Goal: Information Seeking & Learning: Check status

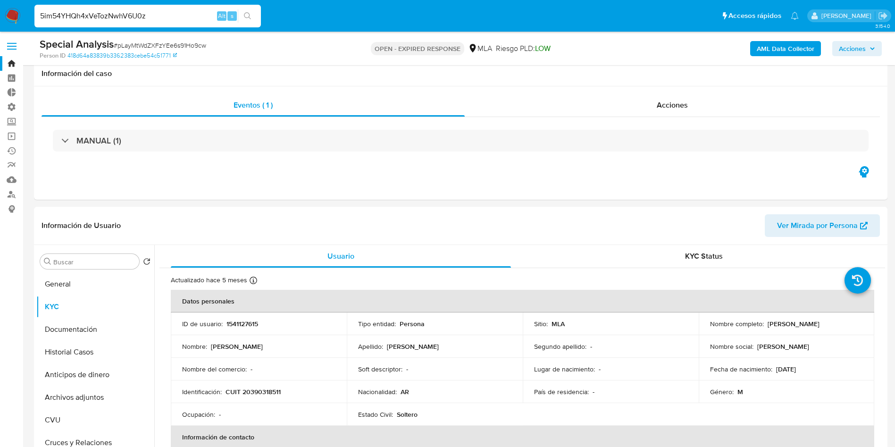
select select "10"
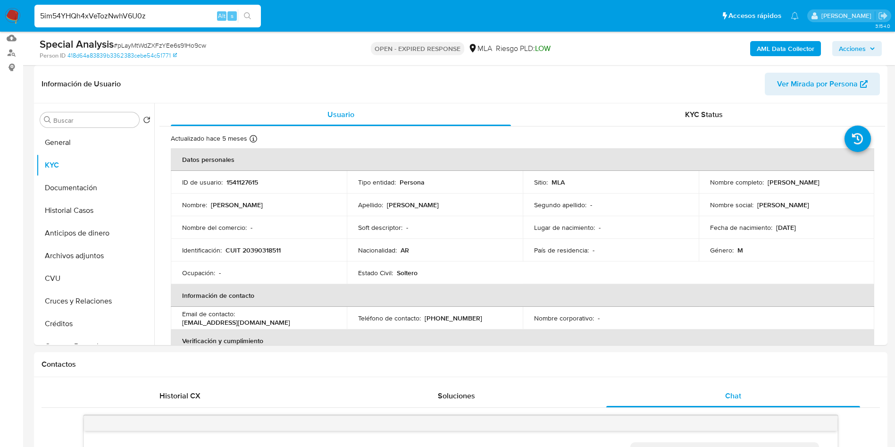
scroll to position [542, 0]
type input "5im54YHQh4xVeTozNwhV6U0z"
click at [252, 15] on button "search-icon" at bounding box center [247, 15] width 19 height 13
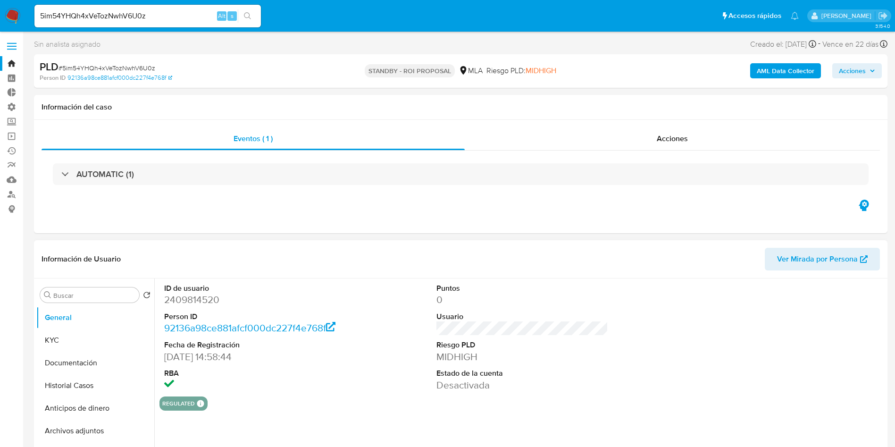
select select "10"
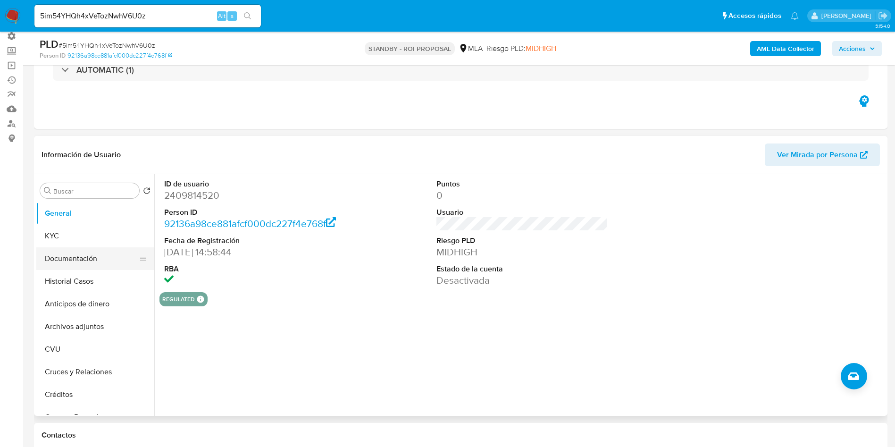
click at [69, 250] on button "Documentación" at bounding box center [91, 258] width 110 height 23
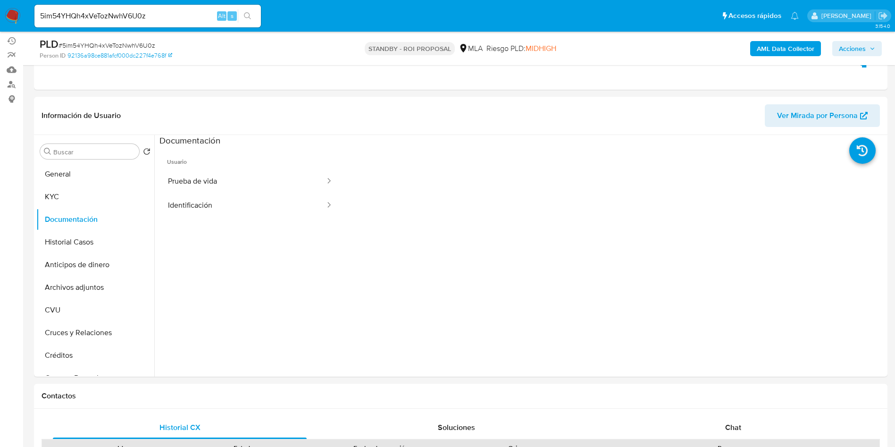
scroll to position [142, 0]
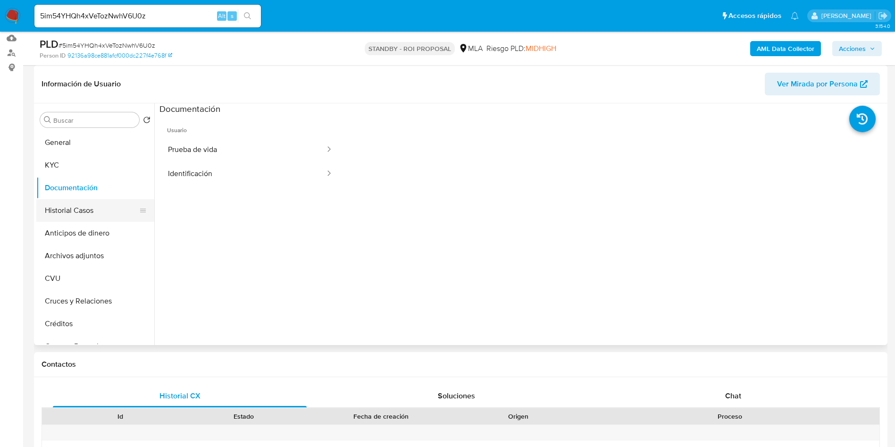
click at [99, 210] on button "Historial Casos" at bounding box center [91, 210] width 110 height 23
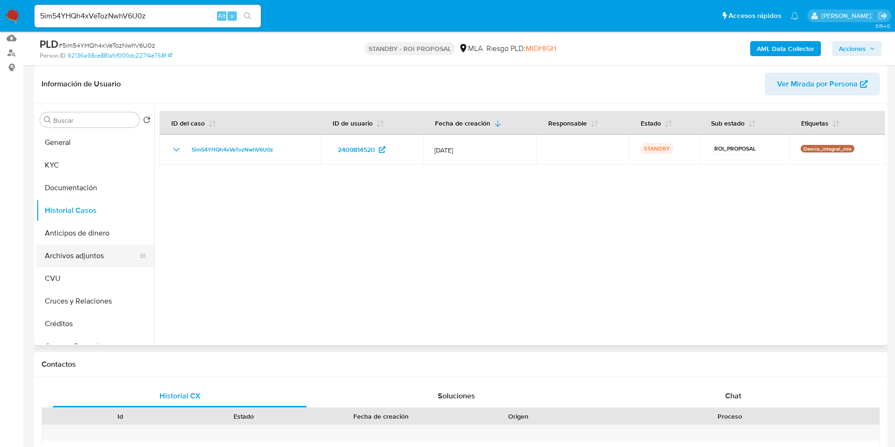
click at [99, 260] on button "Archivos adjuntos" at bounding box center [91, 255] width 110 height 23
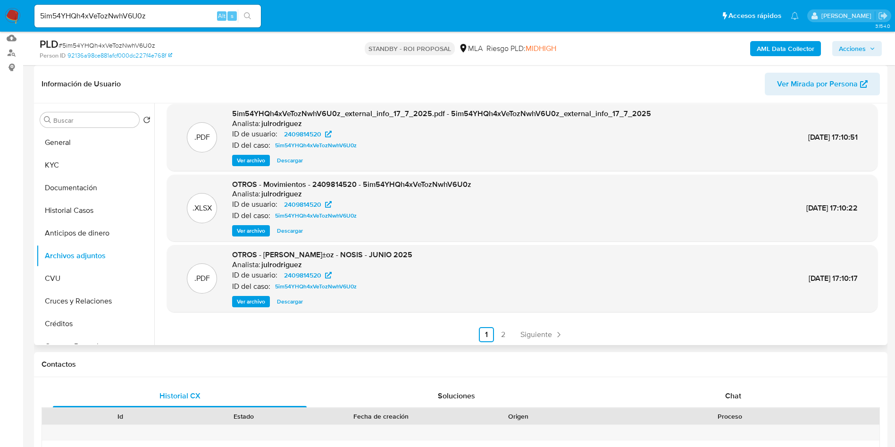
scroll to position [79, 0]
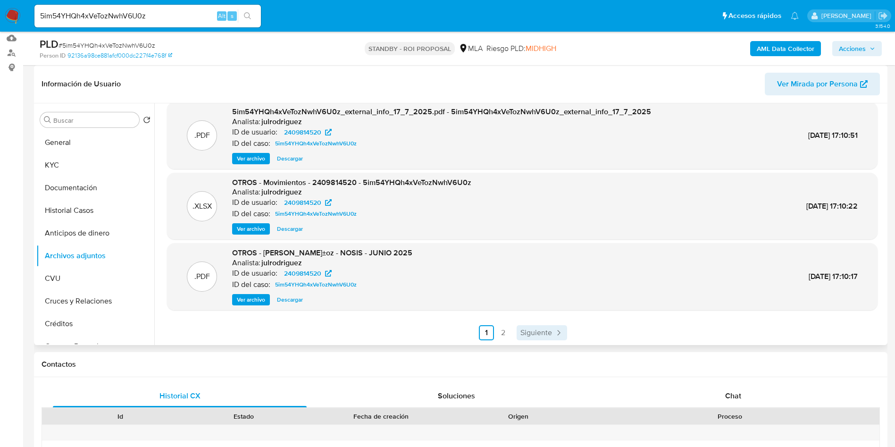
click at [539, 329] on span "Siguiente" at bounding box center [536, 333] width 32 height 8
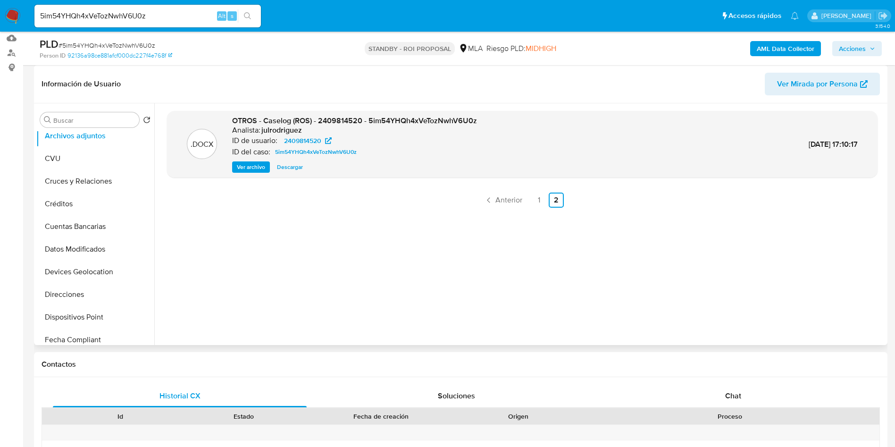
scroll to position [425, 0]
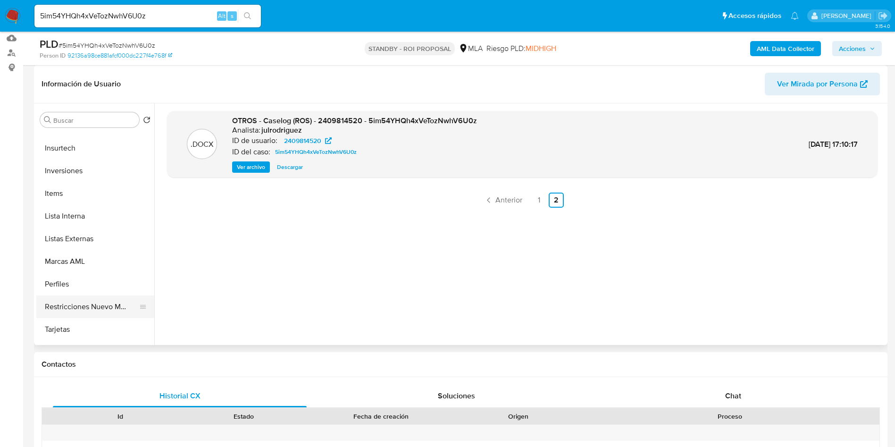
click at [110, 306] on button "Restricciones Nuevo Mundo" at bounding box center [91, 306] width 110 height 23
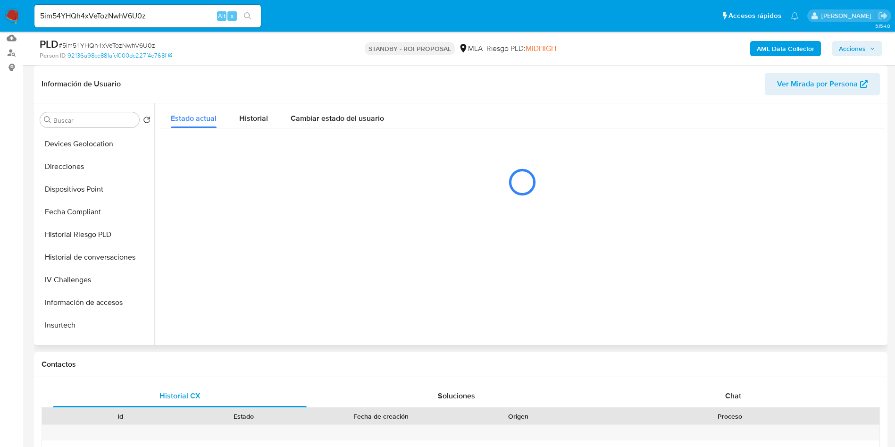
scroll to position [0, 0]
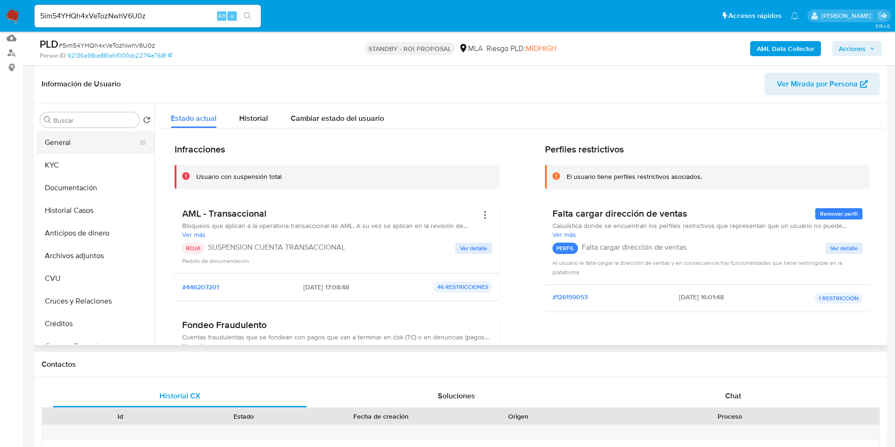
click at [69, 144] on button "General" at bounding box center [91, 142] width 110 height 23
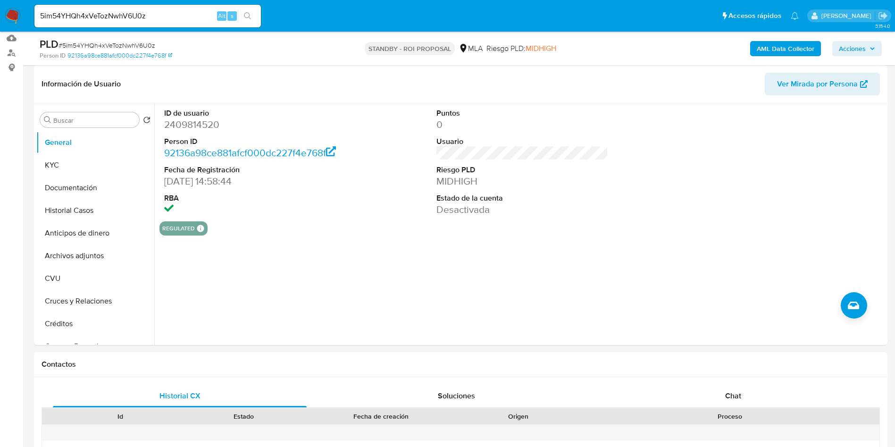
click at [194, 118] on dd "2409814520" at bounding box center [250, 124] width 172 height 13
click at [731, 387] on div "Chat" at bounding box center [733, 396] width 254 height 23
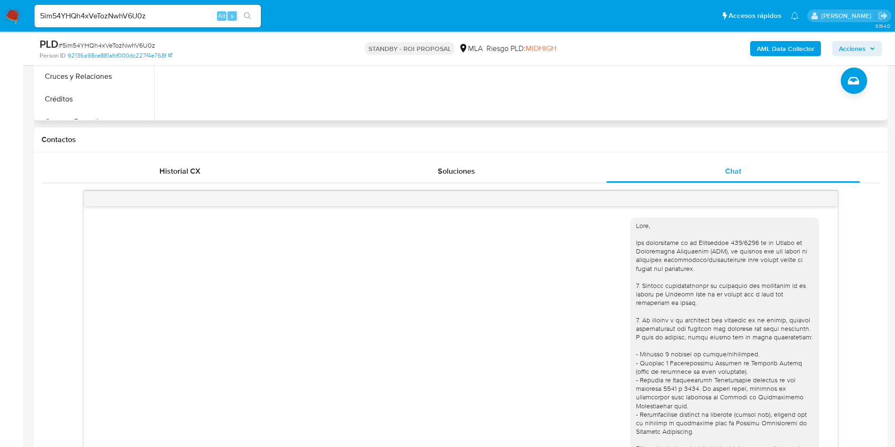
scroll to position [212, 0]
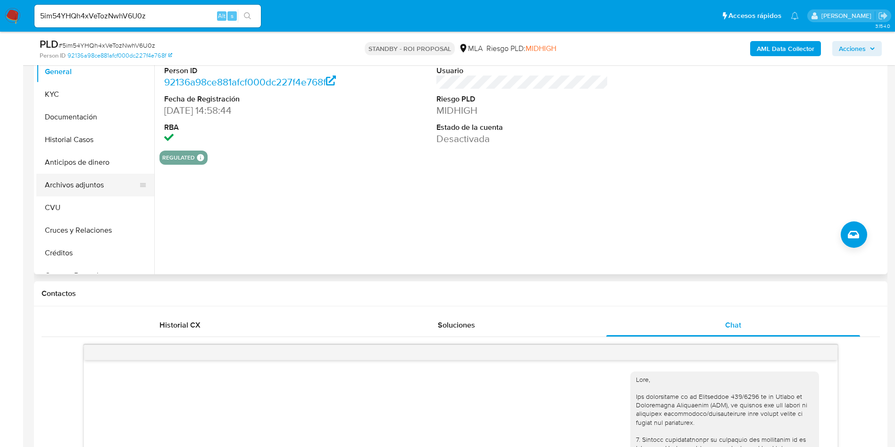
click at [74, 189] on button "Archivos adjuntos" at bounding box center [91, 185] width 110 height 23
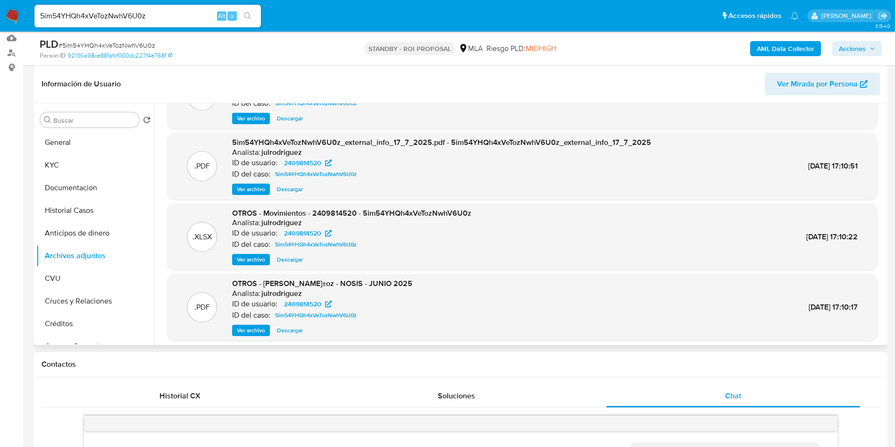
scroll to position [71, 0]
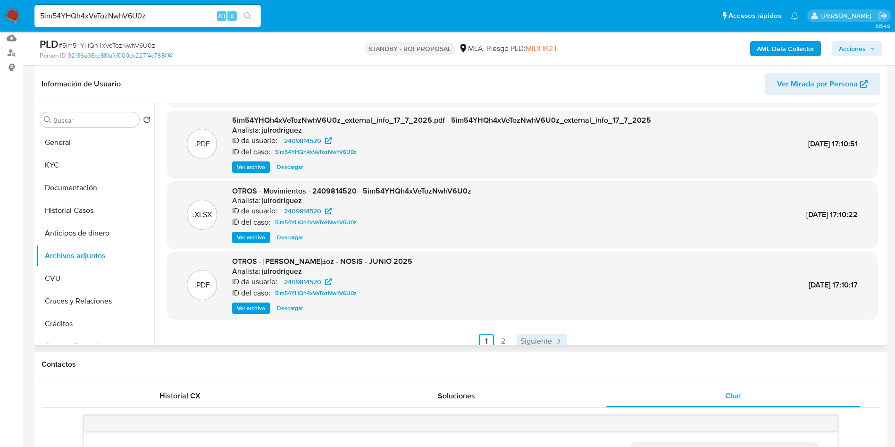
click at [541, 341] on span "Siguiente" at bounding box center [536, 341] width 32 height 8
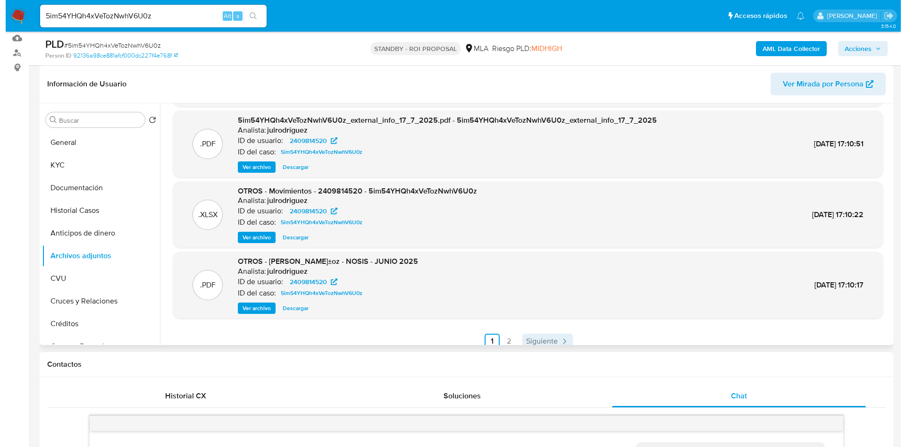
scroll to position [0, 0]
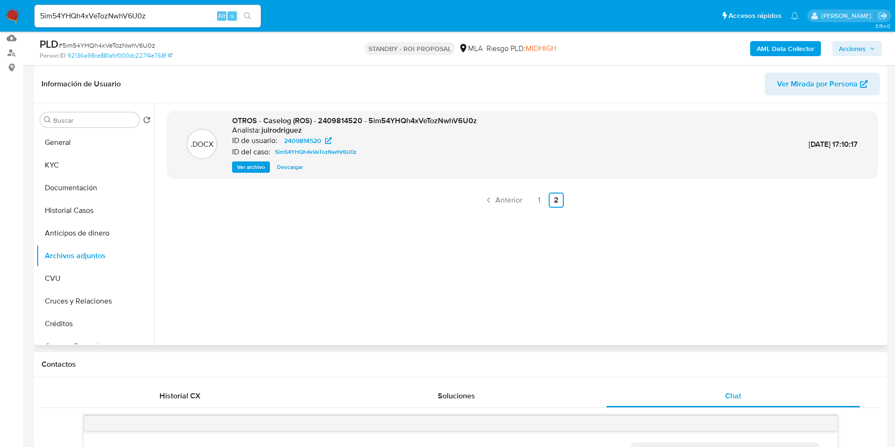
click at [243, 165] on span "Ver archivo" at bounding box center [251, 166] width 28 height 9
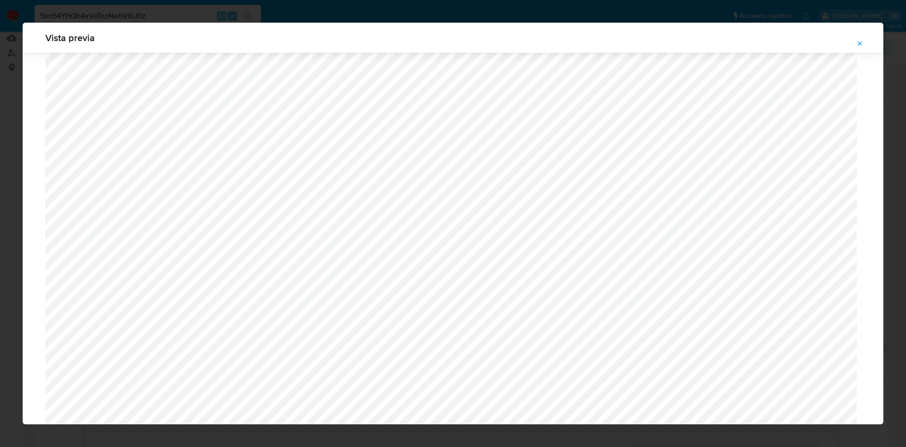
scroll to position [264, 0]
click at [857, 42] on icon "Attachment preview" at bounding box center [860, 44] width 8 height 8
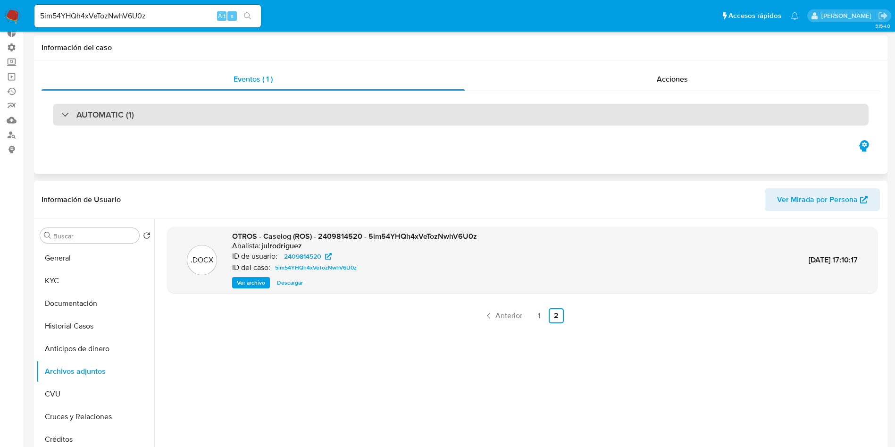
scroll to position [0, 0]
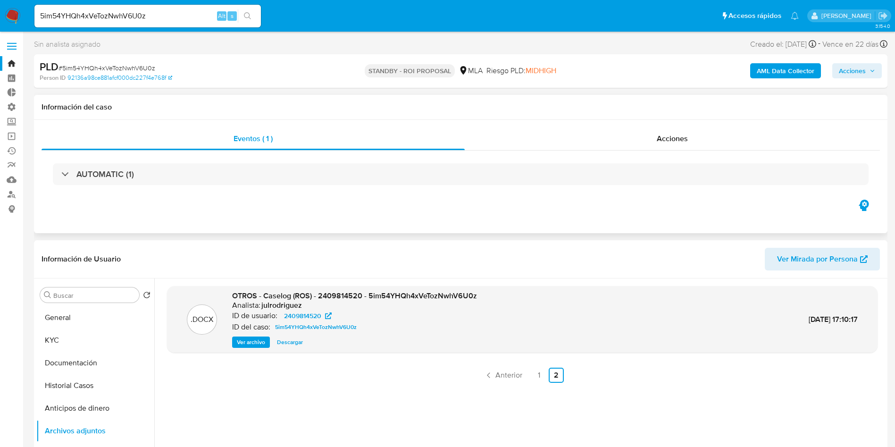
click at [661, 152] on div "AUTOMATIC (1)" at bounding box center [461, 174] width 839 height 47
drag, startPoint x: 662, startPoint y: 147, endPoint x: 662, endPoint y: 141, distance: 5.7
click at [662, 144] on div "Acciones" at bounding box center [672, 138] width 415 height 23
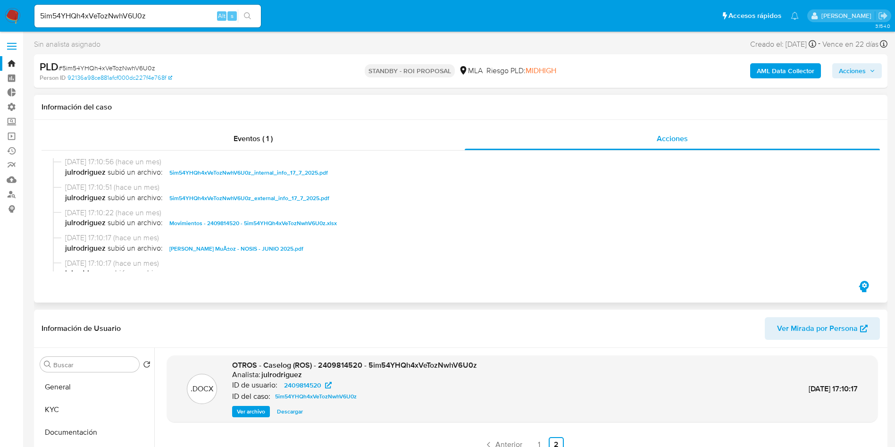
scroll to position [71, 0]
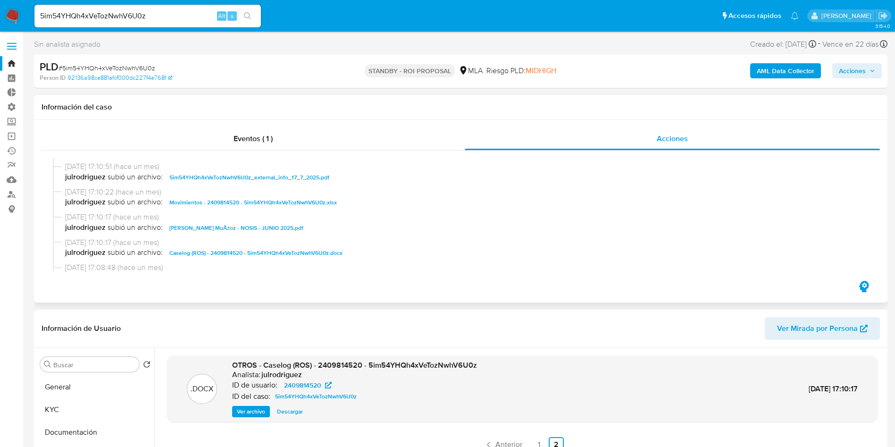
click at [296, 252] on span "Caselog (ROS) - 2409814520 - 5im54YHQh4xVeTozNwhV6U0z.docx" at bounding box center [255, 252] width 173 height 11
click at [53, 422] on button "Documentación" at bounding box center [91, 432] width 110 height 23
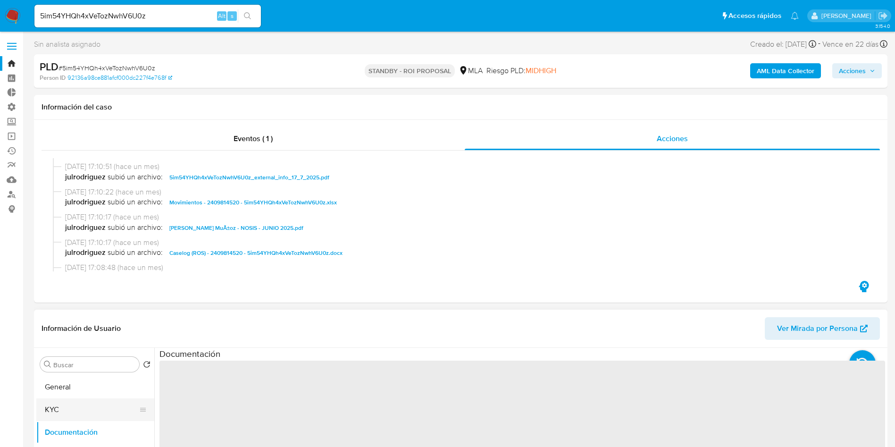
click at [52, 411] on button "KYC" at bounding box center [91, 409] width 110 height 23
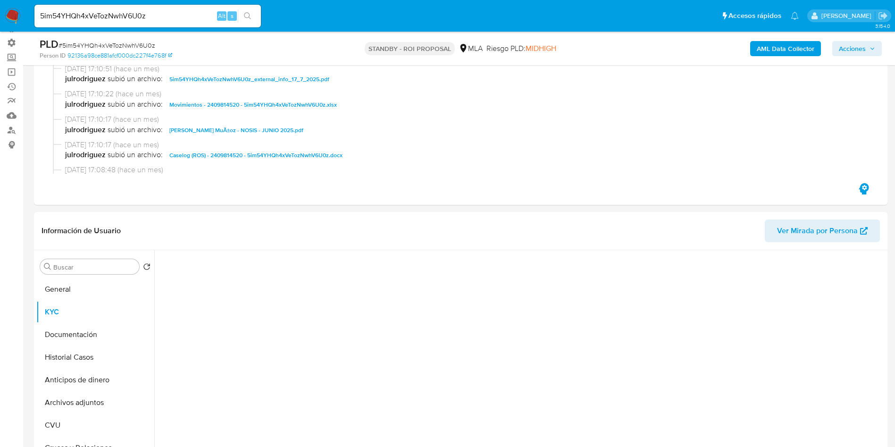
scroll to position [142, 0]
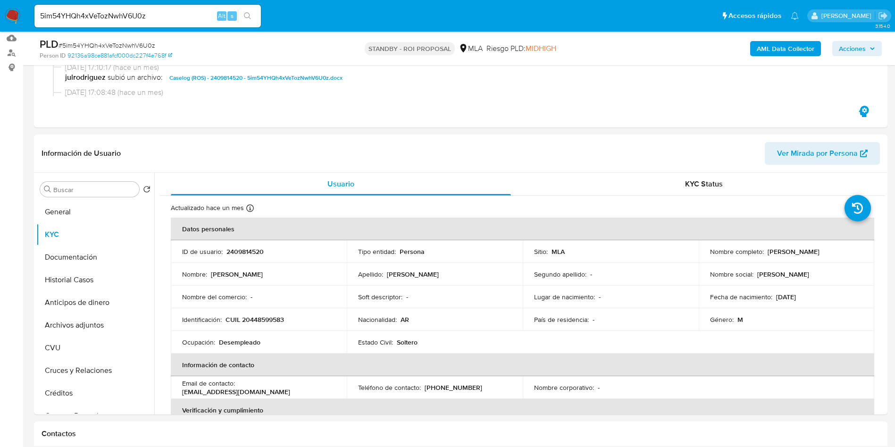
click at [174, 18] on input "5im54YHQh4xVeTozNwhV6U0z" at bounding box center [147, 16] width 226 height 12
paste input "2508557733"
type input "2508557733"
click at [252, 15] on button "search-icon" at bounding box center [247, 15] width 19 height 13
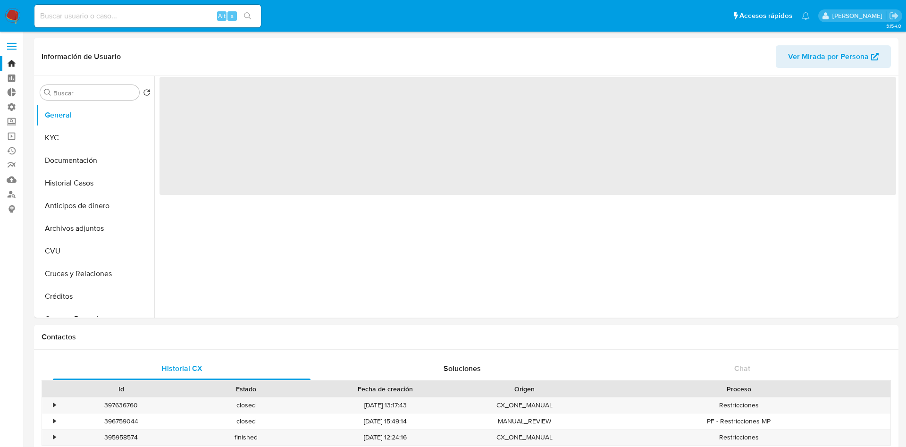
select select "10"
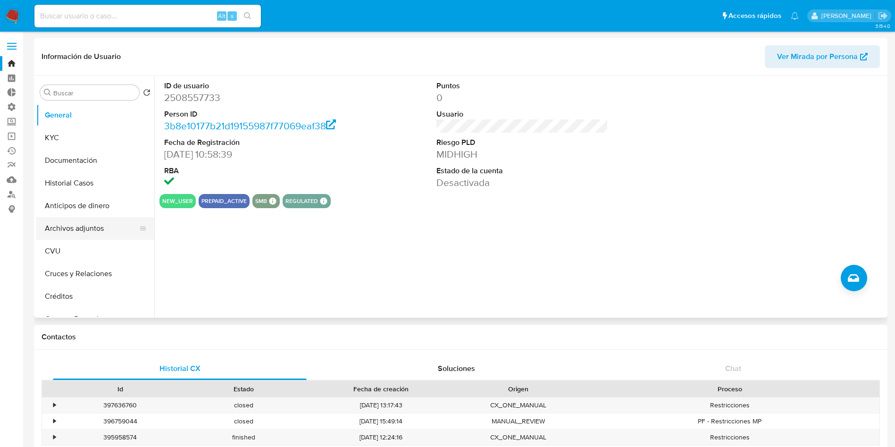
click at [85, 237] on button "Archivos adjuntos" at bounding box center [91, 228] width 110 height 23
